Goal: Task Accomplishment & Management: Use online tool/utility

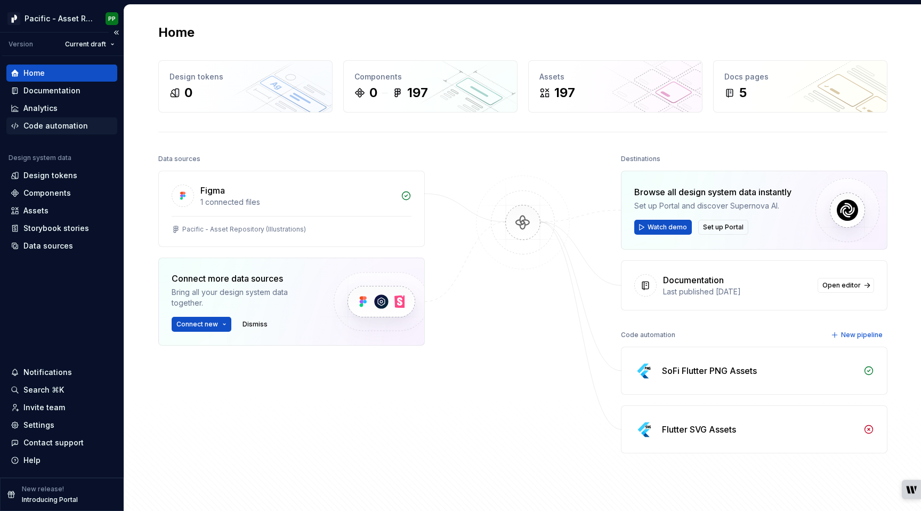
click at [49, 124] on div "Code automation" at bounding box center [55, 126] width 65 height 11
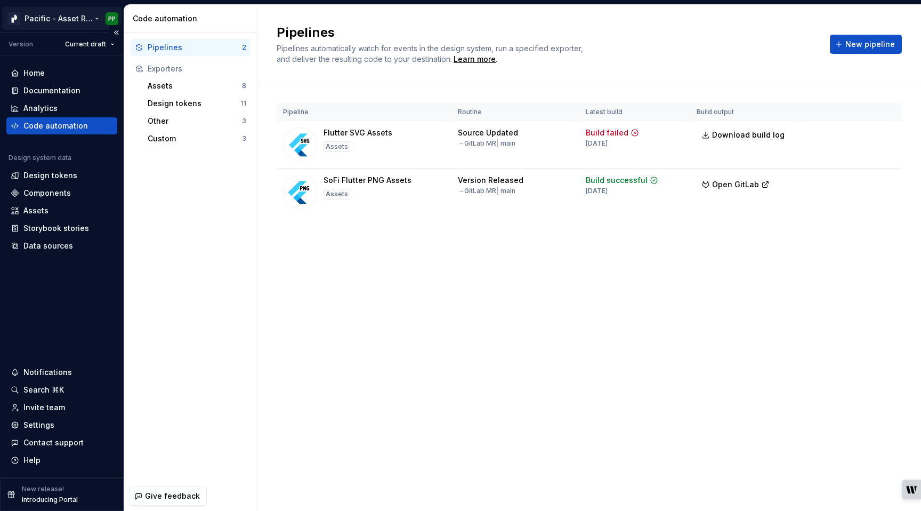
click at [91, 20] on html "Pacific - Asset Repository (Illustrations) PP Version Current draft Home Docume…" at bounding box center [460, 255] width 921 height 511
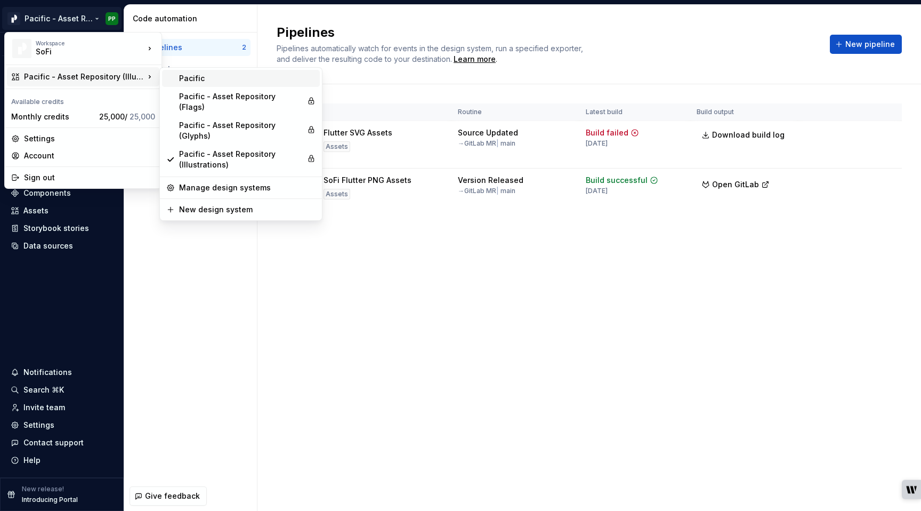
click at [198, 74] on div "Pacific" at bounding box center [247, 78] width 137 height 11
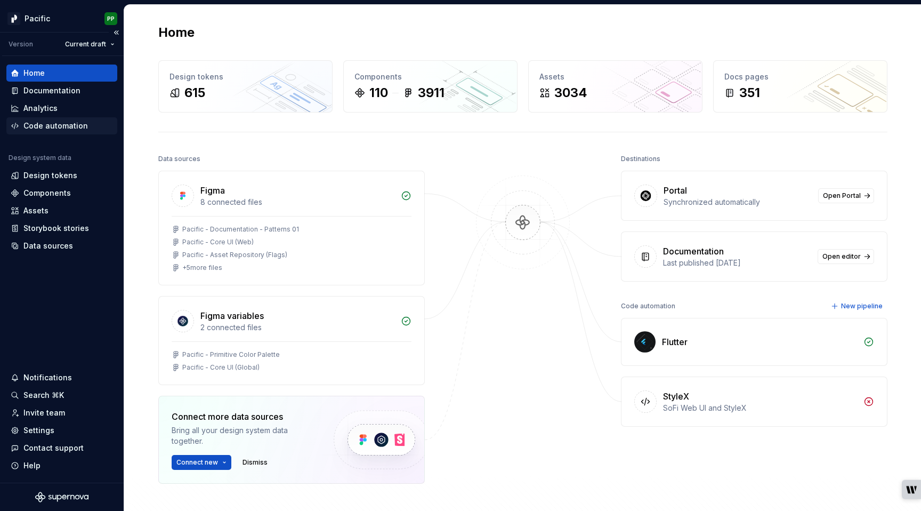
click at [67, 124] on div "Code automation" at bounding box center [55, 126] width 65 height 11
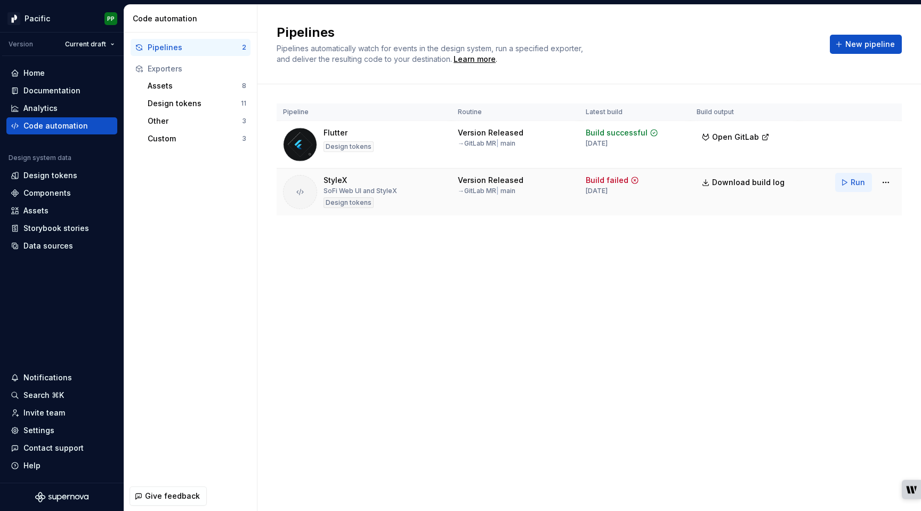
click at [853, 182] on span "Run" at bounding box center [858, 182] width 14 height 11
click at [407, 257] on div "Pipelines Pipelines automatically watch for events in the design system, run a …" at bounding box center [590, 258] width 664 height 506
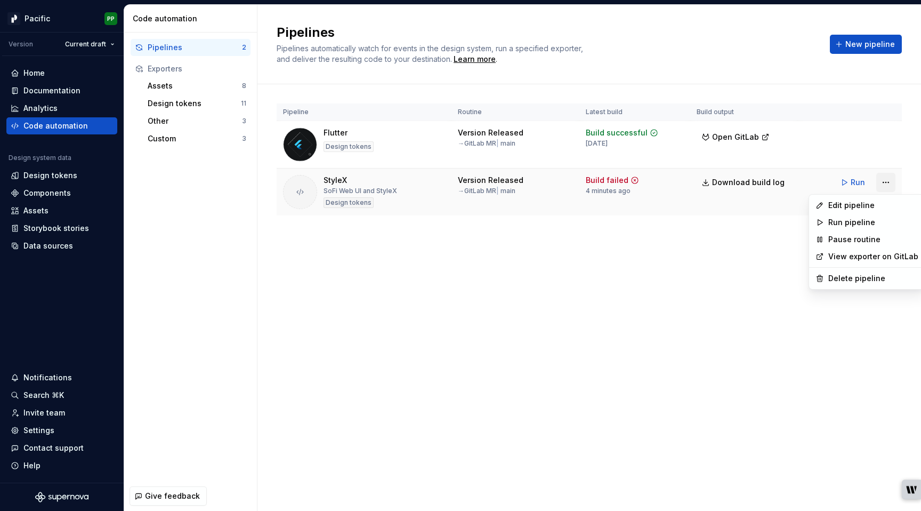
click at [885, 181] on html "Pacific PP Version Current draft Home Documentation Analytics Code automation D…" at bounding box center [460, 255] width 921 height 511
click at [849, 205] on div "Edit pipeline" at bounding box center [874, 205] width 90 height 11
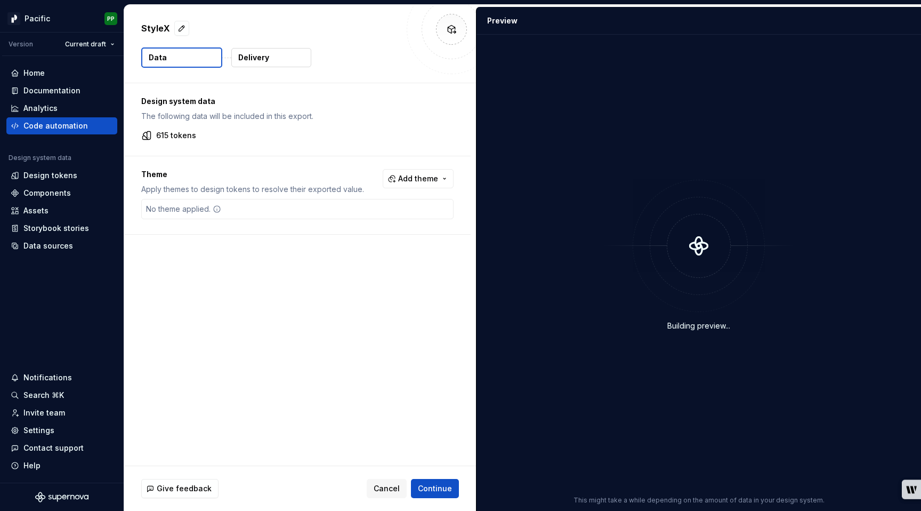
click at [187, 61] on button "Data" at bounding box center [181, 57] width 81 height 20
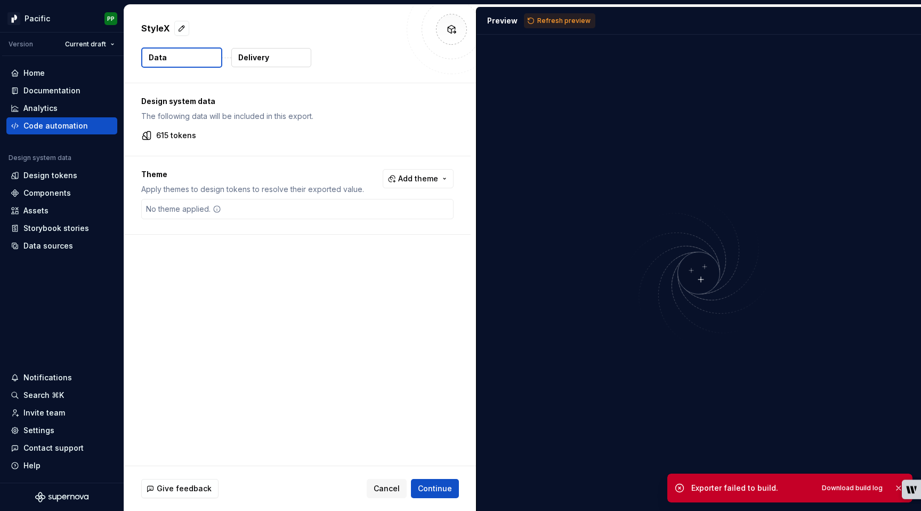
click at [269, 58] on button "Delivery" at bounding box center [271, 57] width 80 height 19
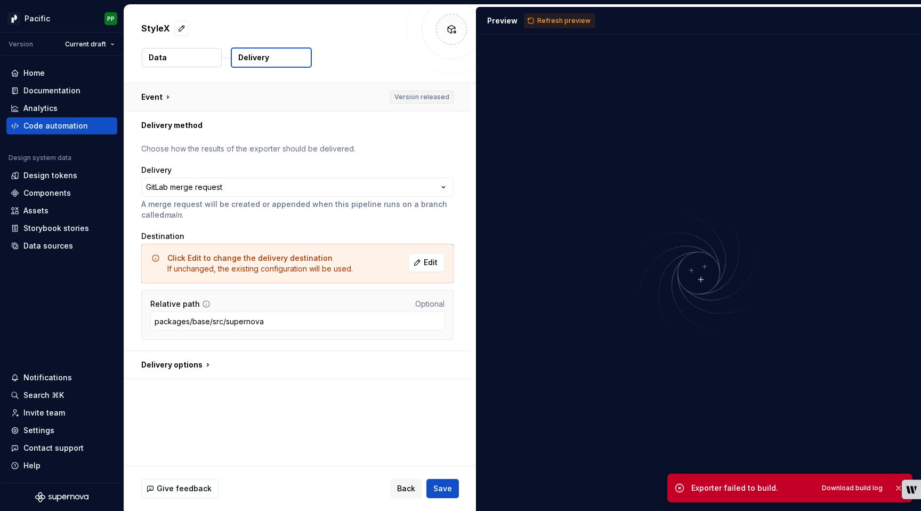
click at [436, 98] on button "button" at bounding box center [297, 97] width 347 height 28
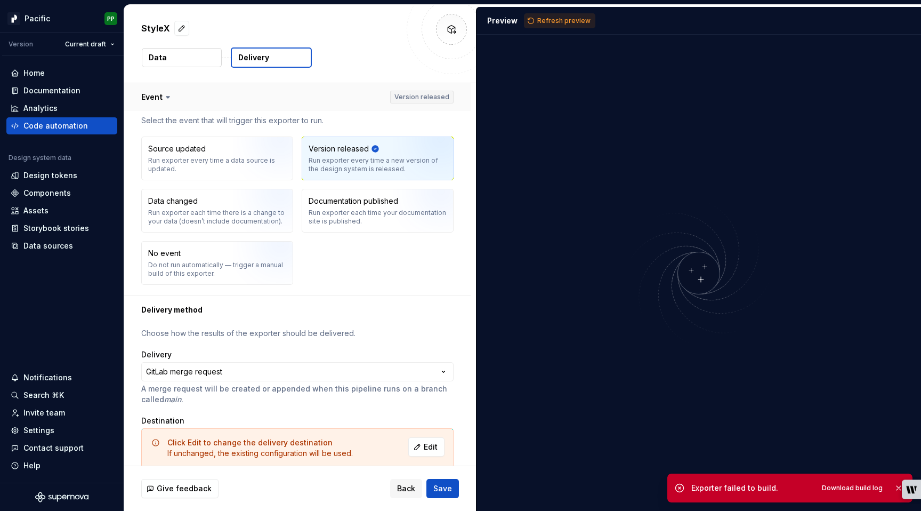
click at [363, 100] on button "button" at bounding box center [297, 97] width 347 height 28
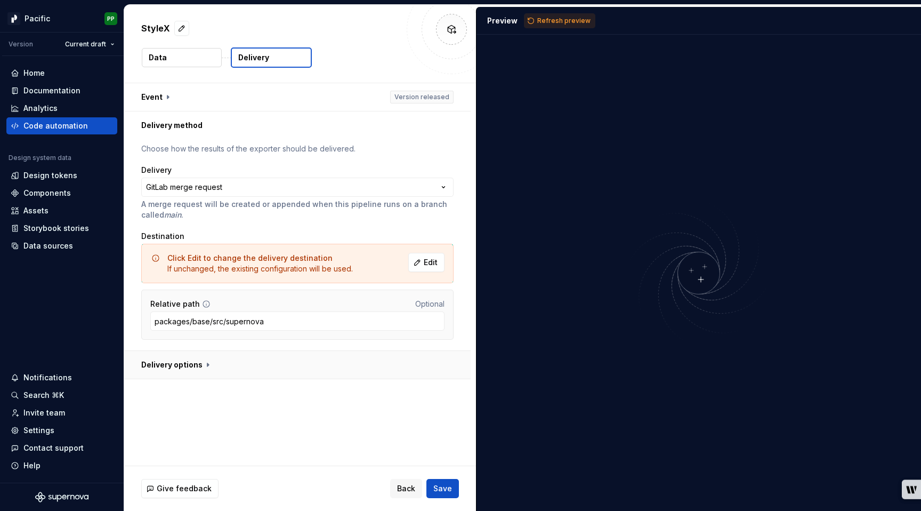
click at [205, 365] on button "button" at bounding box center [297, 365] width 347 height 28
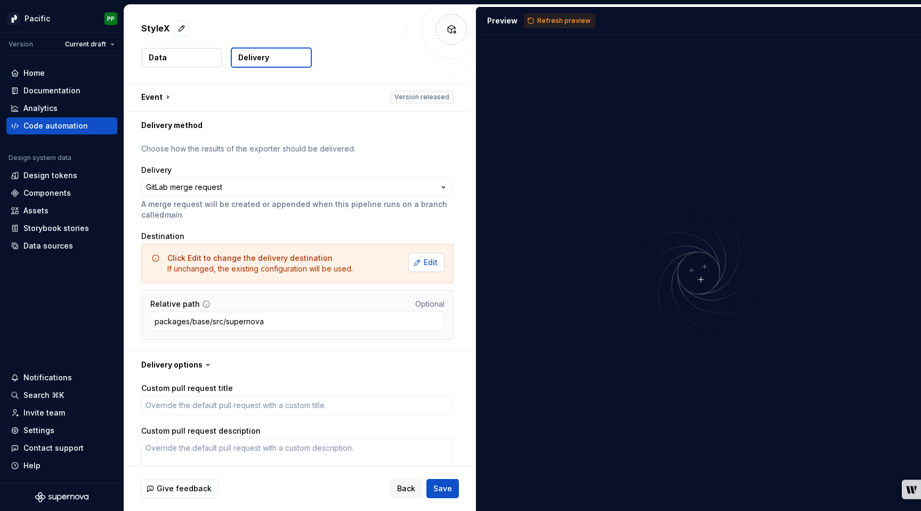
click at [424, 261] on button "Edit" at bounding box center [426, 262] width 36 height 19
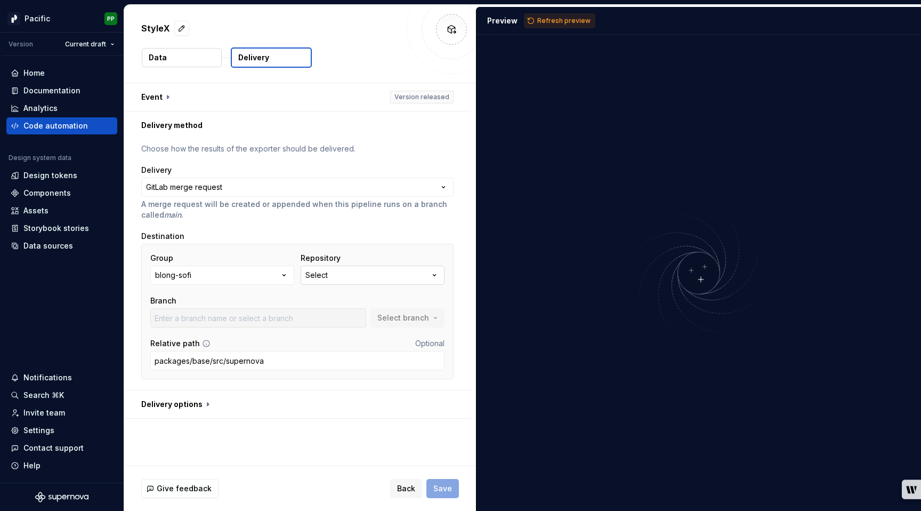
click at [430, 274] on button "Select" at bounding box center [373, 275] width 144 height 19
click at [451, 294] on span "Fetch latest" at bounding box center [448, 297] width 37 height 9
click at [399, 223] on div "**********" at bounding box center [297, 264] width 312 height 242
click at [407, 488] on span "Back" at bounding box center [406, 488] width 18 height 11
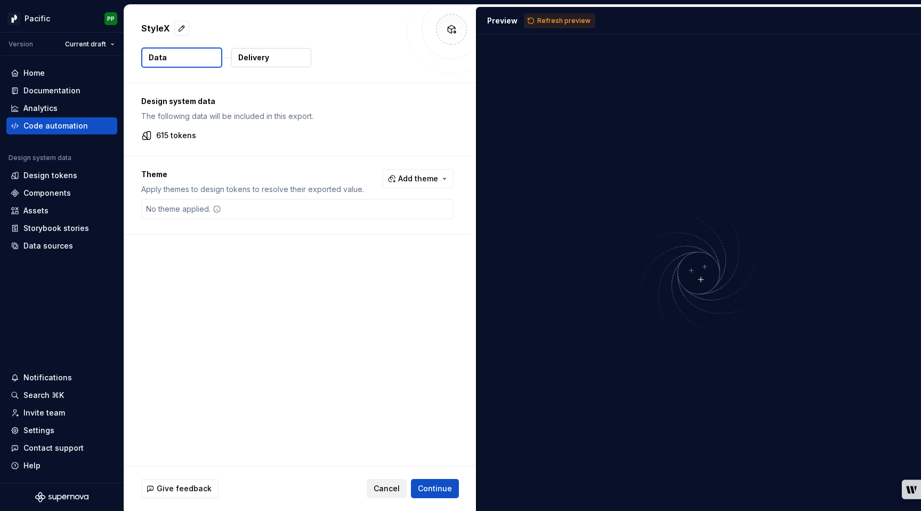
click at [389, 488] on span "Cancel" at bounding box center [387, 488] width 26 height 11
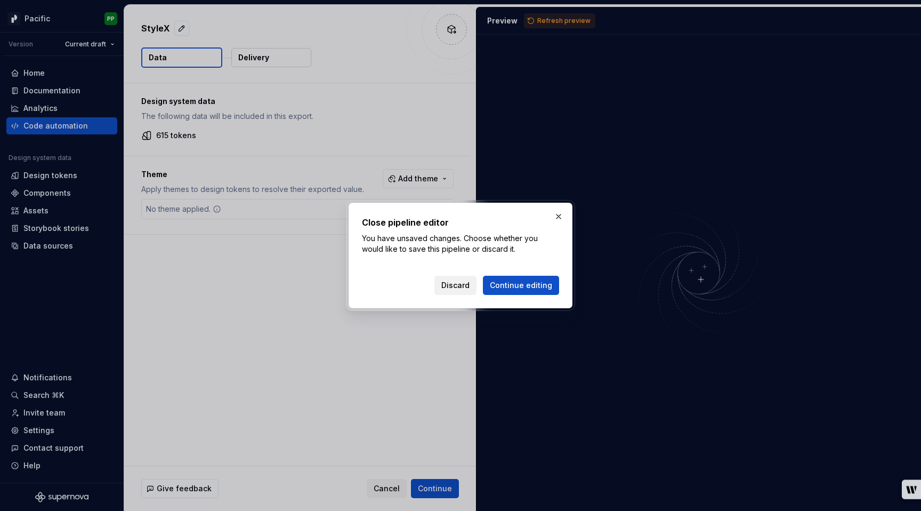
click at [467, 289] on span "Discard" at bounding box center [456, 285] width 28 height 11
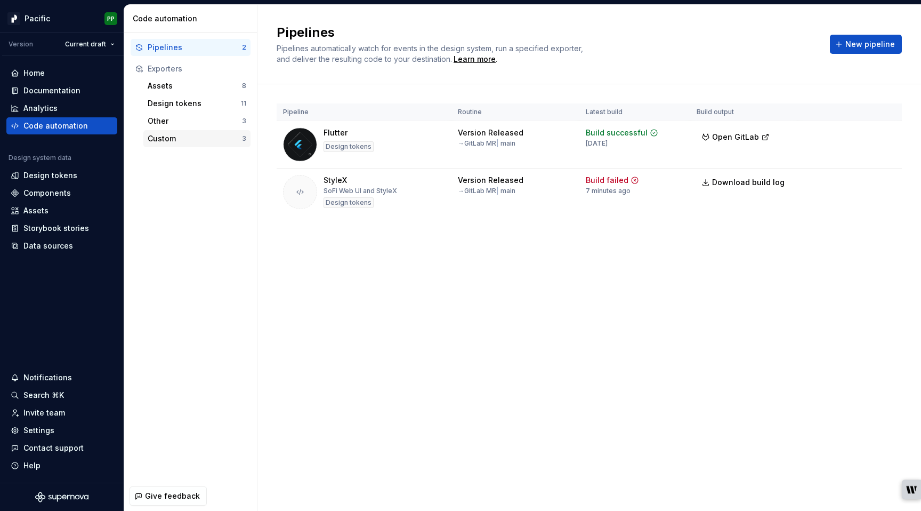
click at [182, 139] on div "Custom" at bounding box center [195, 138] width 94 height 11
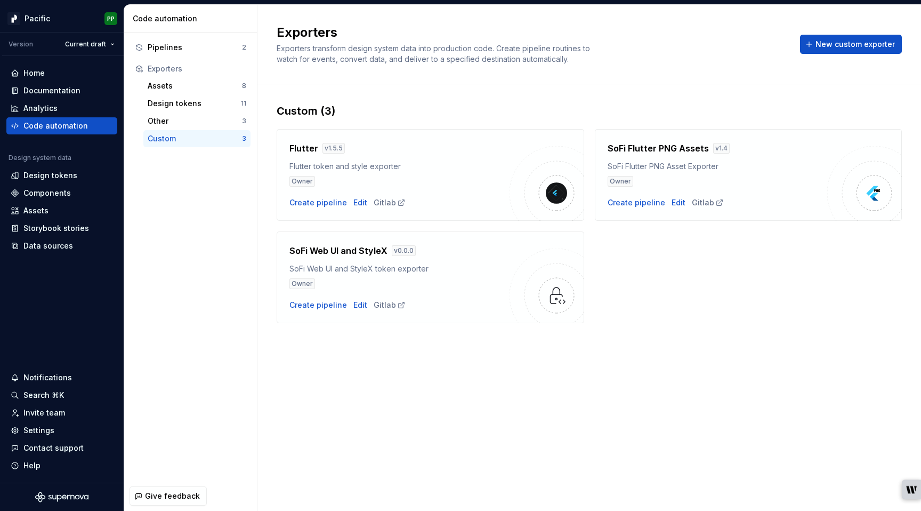
click at [344, 271] on div "SoFi Web UI and StyleX token exporter" at bounding box center [400, 268] width 220 height 11
click at [360, 306] on div "Edit" at bounding box center [361, 305] width 14 height 11
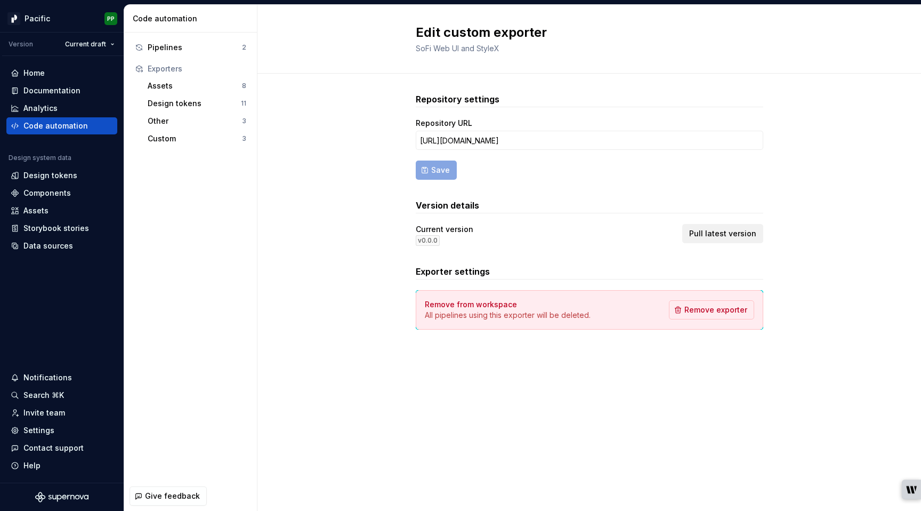
click at [723, 234] on span "Pull latest version" at bounding box center [722, 233] width 67 height 11
click at [166, 46] on div "Pipelines" at bounding box center [195, 47] width 94 height 11
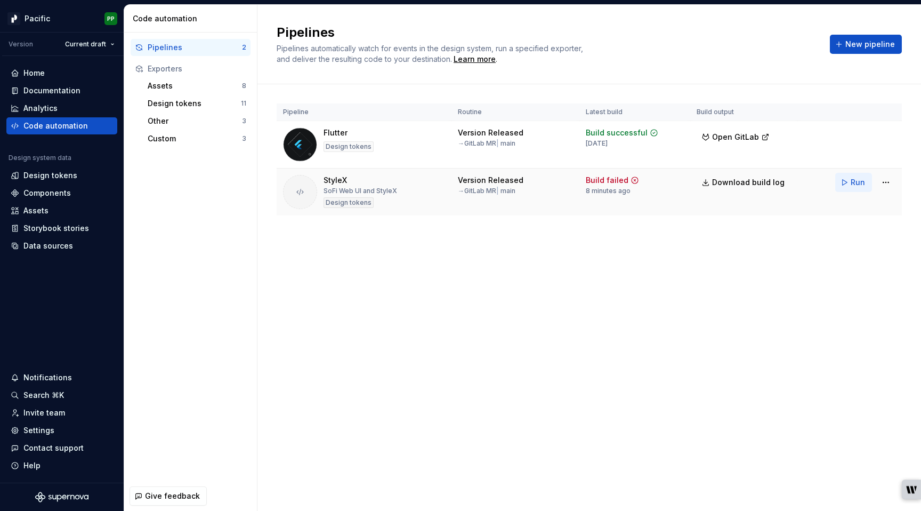
click at [861, 181] on span "Run" at bounding box center [858, 182] width 14 height 11
click at [368, 286] on div "Pipelines Pipelines automatically watch for events in the design system, run a …" at bounding box center [590, 258] width 664 height 506
